Goal: Information Seeking & Learning: Learn about a topic

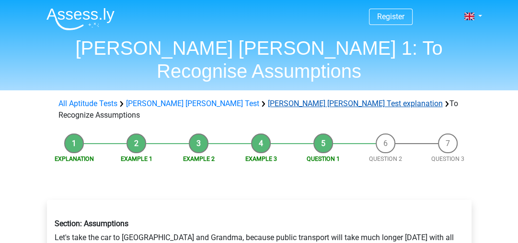
click at [268, 99] on link "[PERSON_NAME] [PERSON_NAME] Test explanation" at bounding box center [355, 103] width 175 height 9
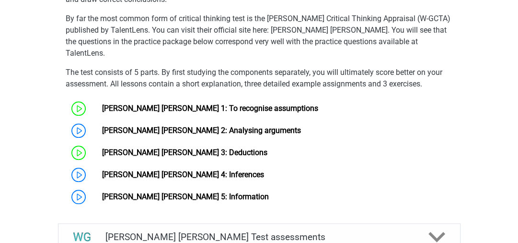
scroll to position [714, 0]
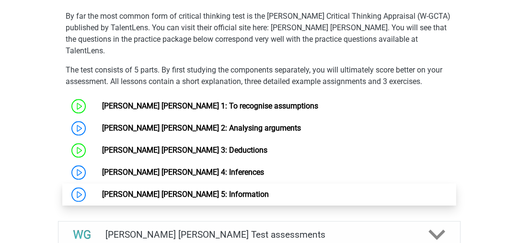
click at [134, 189] on link "[PERSON_NAME] [PERSON_NAME] 5: Information" at bounding box center [185, 193] width 167 height 9
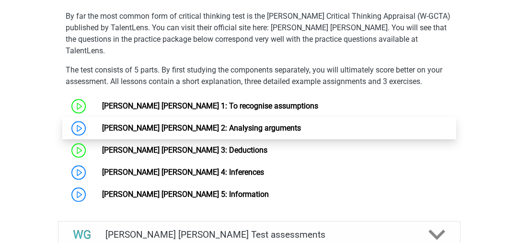
click at [135, 123] on link "[PERSON_NAME] [PERSON_NAME] 2: Analysing arguments" at bounding box center [201, 127] width 199 height 9
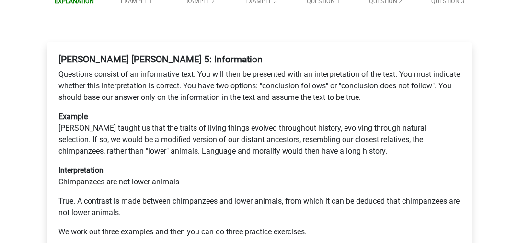
scroll to position [159, 0]
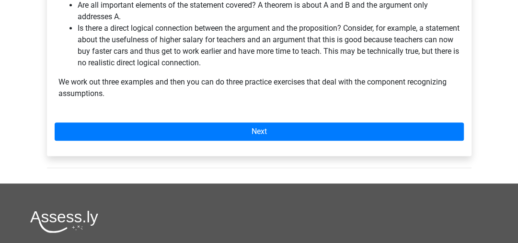
scroll to position [402, 0]
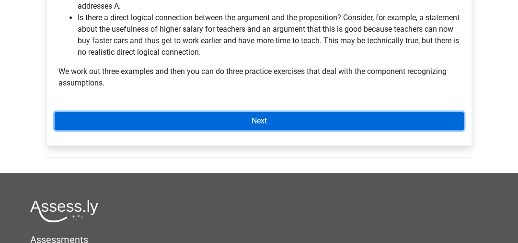
click at [282, 112] on link "Next" at bounding box center [259, 121] width 409 height 18
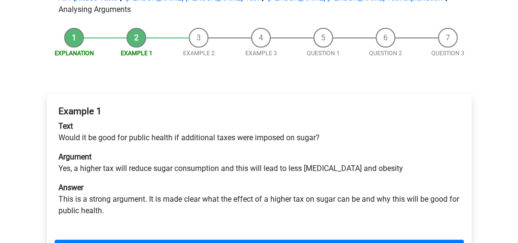
scroll to position [125, 0]
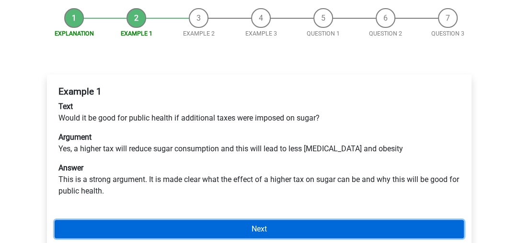
click at [365, 220] on link "Next" at bounding box center [259, 229] width 409 height 18
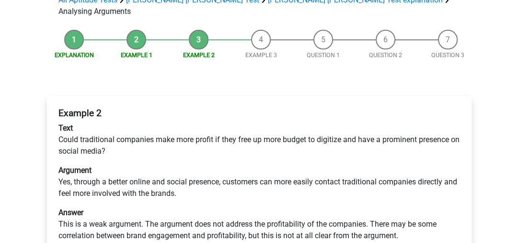
scroll to position [102, 0]
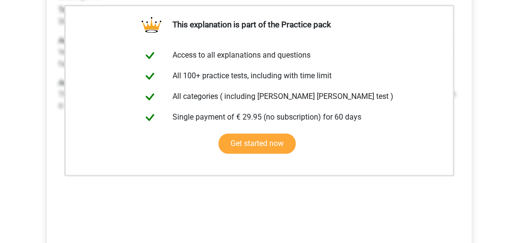
scroll to position [222, 0]
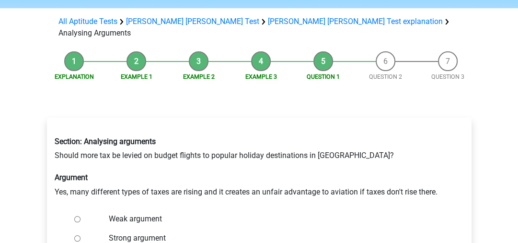
scroll to position [82, 0]
click at [75, 215] on input "Weak argument" at bounding box center [77, 218] width 6 height 6
radio input "true"
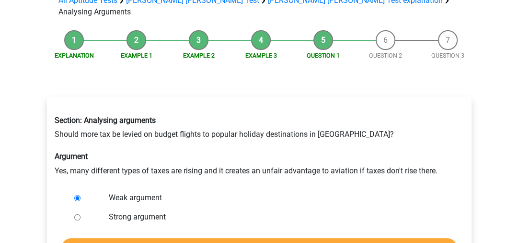
scroll to position [105, 0]
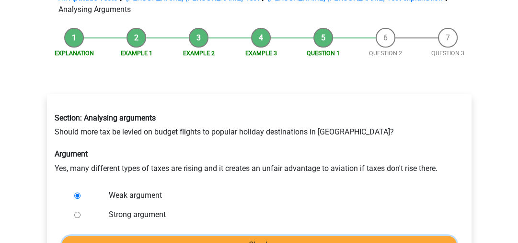
click at [267, 235] on input "Check" at bounding box center [259, 244] width 395 height 18
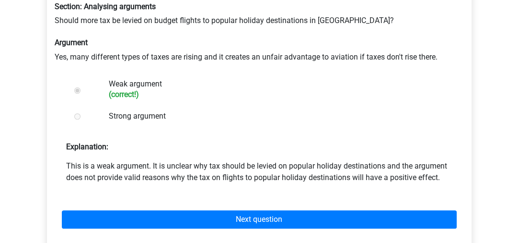
scroll to position [217, 0]
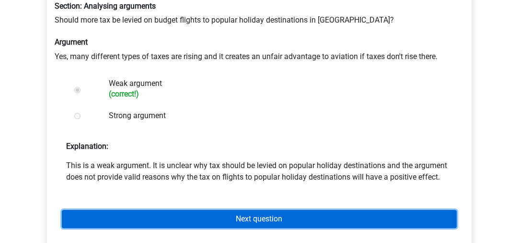
click at [246, 210] on link "Next question" at bounding box center [259, 219] width 395 height 18
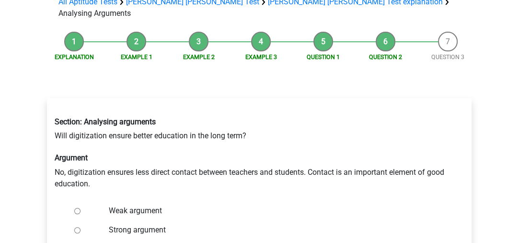
scroll to position [102, 0]
click at [81, 220] on div at bounding box center [86, 229] width 32 height 19
click at [80, 227] on input "Strong argument" at bounding box center [77, 230] width 6 height 6
radio input "true"
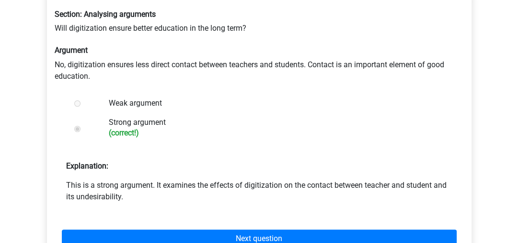
scroll to position [213, 0]
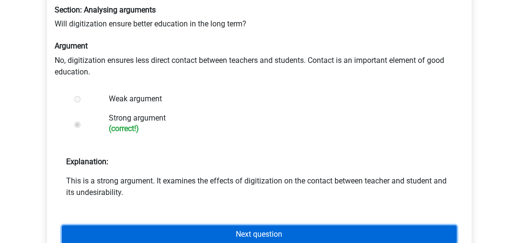
click at [256, 225] on link "Next question" at bounding box center [259, 234] width 395 height 18
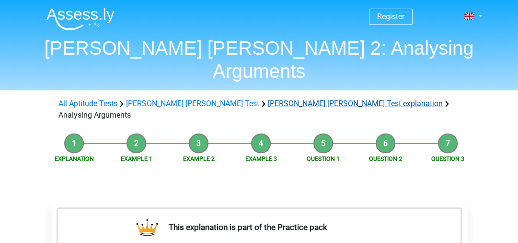
click at [268, 99] on link "[PERSON_NAME] [PERSON_NAME] Test explanation" at bounding box center [355, 103] width 175 height 9
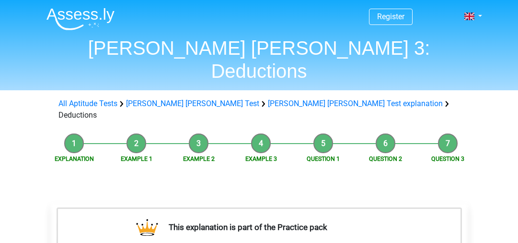
scroll to position [224, 0]
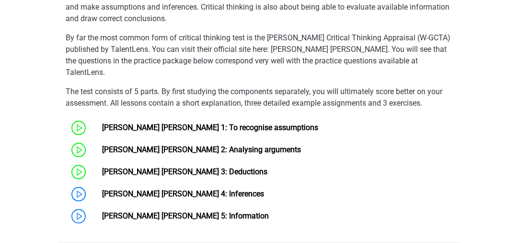
scroll to position [708, 0]
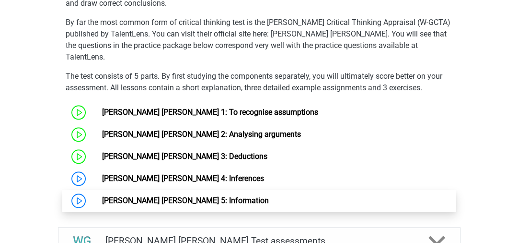
click at [136, 196] on link "[PERSON_NAME] [PERSON_NAME] 5: Information" at bounding box center [185, 200] width 167 height 9
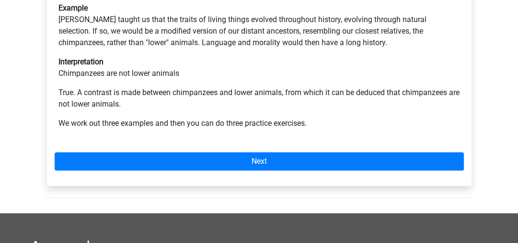
scroll to position [278, 0]
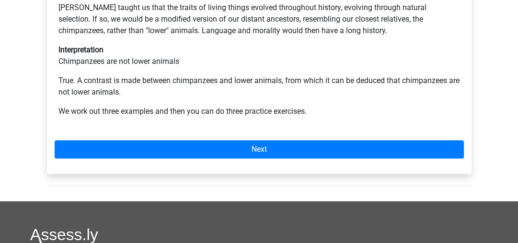
click at [245, 124] on div "Watson Glaser 5: Information Questions consist of an informative text. You will…" at bounding box center [259, 48] width 425 height 252
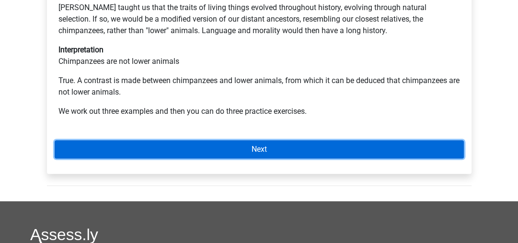
click at [227, 140] on link "Next" at bounding box center [259, 149] width 409 height 18
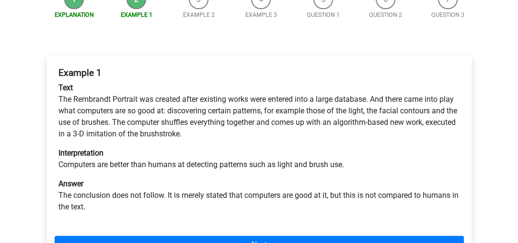
scroll to position [153, 0]
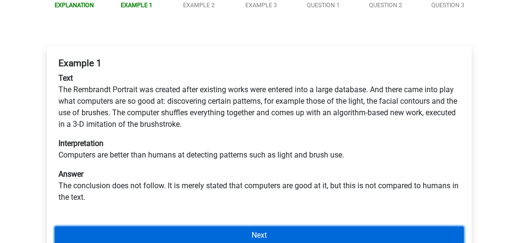
click at [252, 226] on link "Next" at bounding box center [259, 235] width 409 height 18
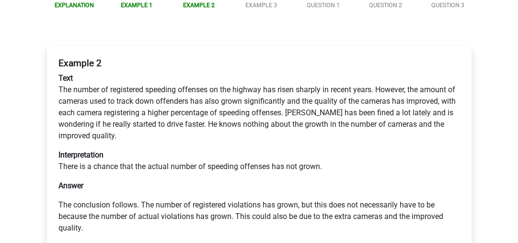
scroll to position [169, 0]
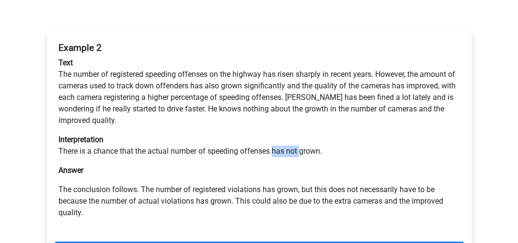
drag, startPoint x: 274, startPoint y: 118, endPoint x: 301, endPoint y: 118, distance: 27.3
click at [301, 134] on p "Interpretation There is a chance that the actual number of speeding offenses ha…" at bounding box center [259, 145] width 402 height 23
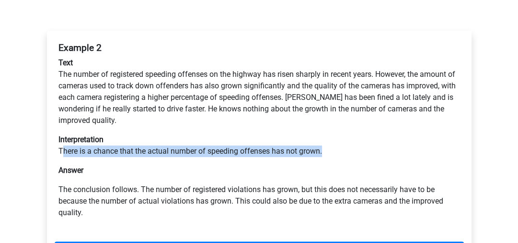
drag, startPoint x: 60, startPoint y: 119, endPoint x: 334, endPoint y: 119, distance: 273.3
click at [334, 134] on p "Interpretation There is a chance that the actual number of speeding offenses ha…" at bounding box center [259, 145] width 402 height 23
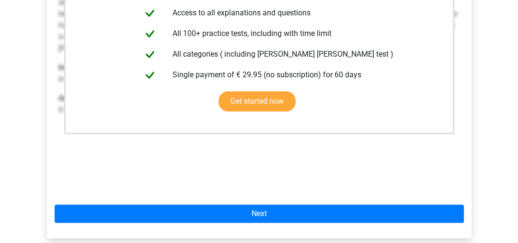
scroll to position [271, 0]
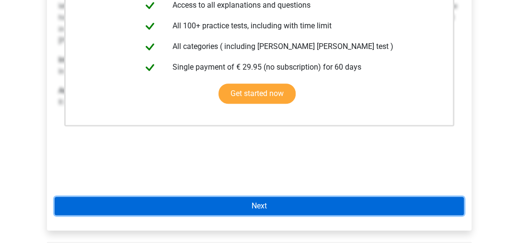
click at [264, 197] on link "Next" at bounding box center [259, 206] width 409 height 18
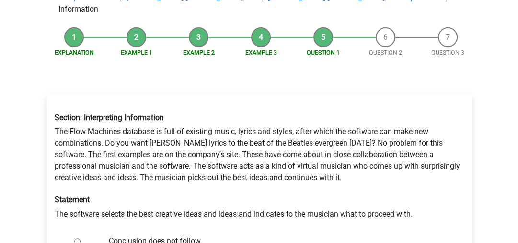
scroll to position [106, 0]
click at [76, 237] on input "Conclusion does not follow" at bounding box center [77, 240] width 6 height 6
radio input "true"
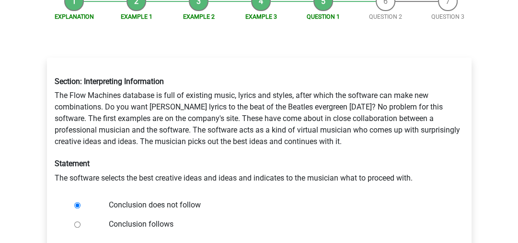
scroll to position [142, 0]
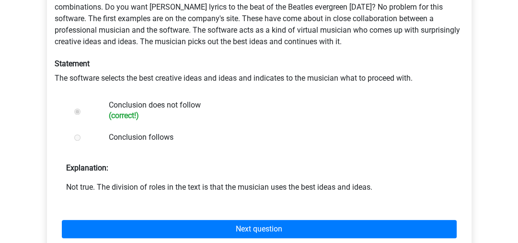
scroll to position [243, 0]
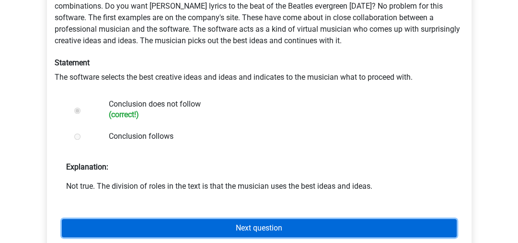
click at [262, 219] on link "Next question" at bounding box center [259, 228] width 395 height 18
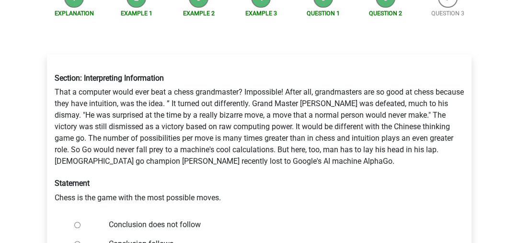
scroll to position [146, 0]
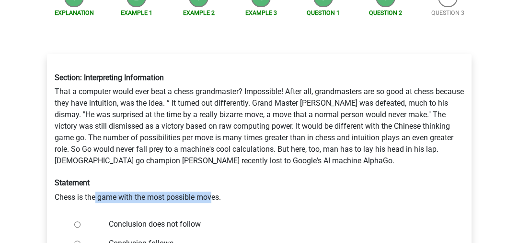
drag, startPoint x: 96, startPoint y: 163, endPoint x: 214, endPoint y: 171, distance: 118.2
click at [214, 171] on div "Section: Interpreting Information That a computer would ever beat a chess grand…" at bounding box center [259, 137] width 424 height 145
click at [78, 221] on input "Conclusion does not follow" at bounding box center [77, 224] width 6 height 6
radio input "true"
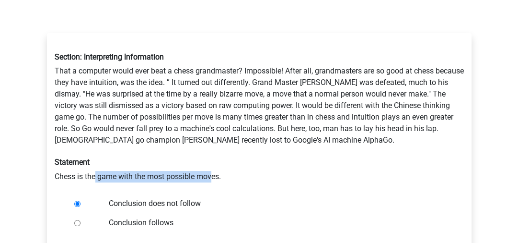
scroll to position [167, 0]
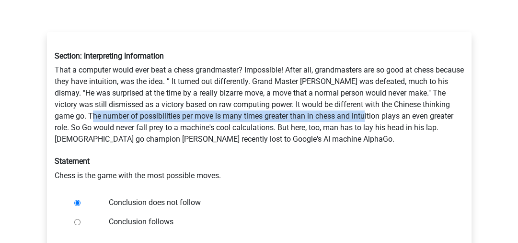
drag, startPoint x: 111, startPoint y: 82, endPoint x: 381, endPoint y: 80, distance: 269.5
click at [381, 80] on div "Section: Interpreting Information That a computer would ever beat a chess grand…" at bounding box center [259, 116] width 424 height 145
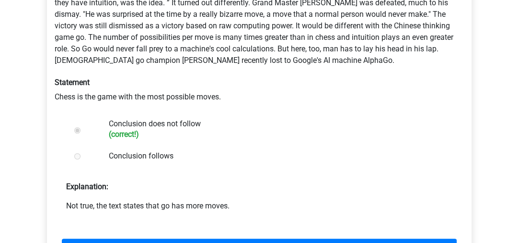
scroll to position [247, 0]
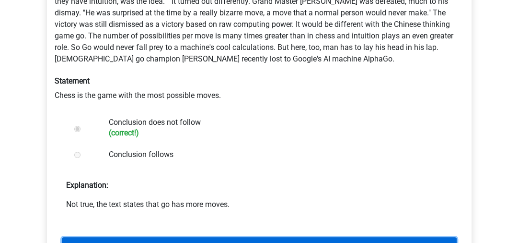
click at [244, 237] on link "Next question" at bounding box center [259, 246] width 395 height 18
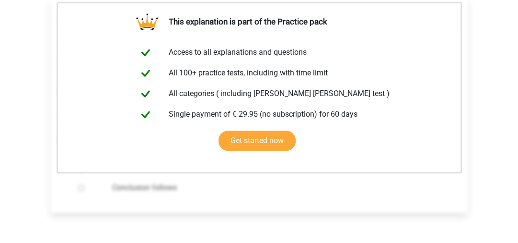
scroll to position [206, 0]
